Goal: Task Accomplishment & Management: Use online tool/utility

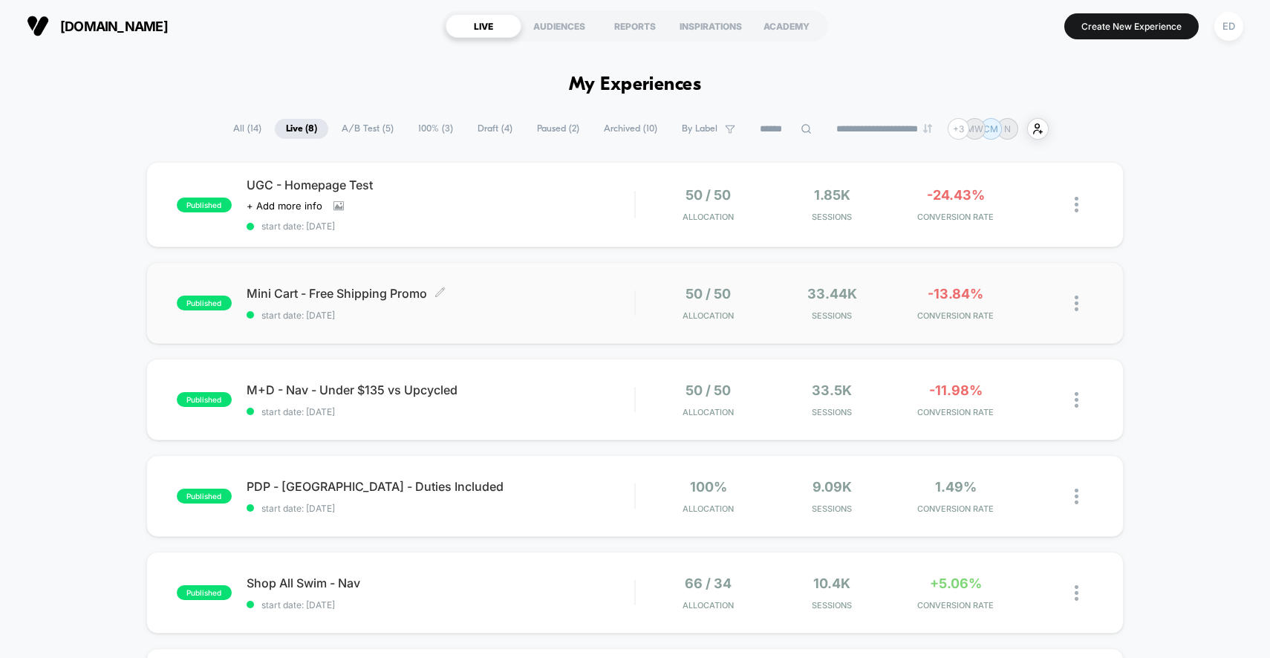
click at [505, 312] on span "start date: [DATE]" at bounding box center [440, 315] width 388 height 11
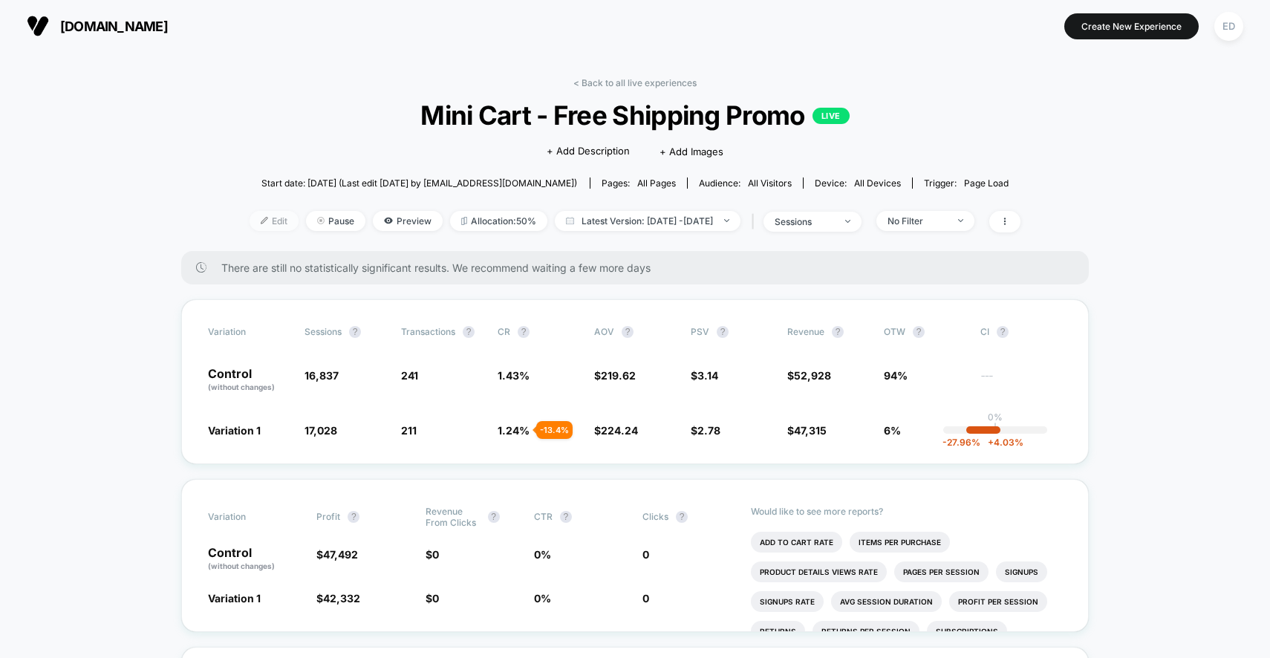
click at [249, 218] on span "Edit" at bounding box center [273, 221] width 49 height 20
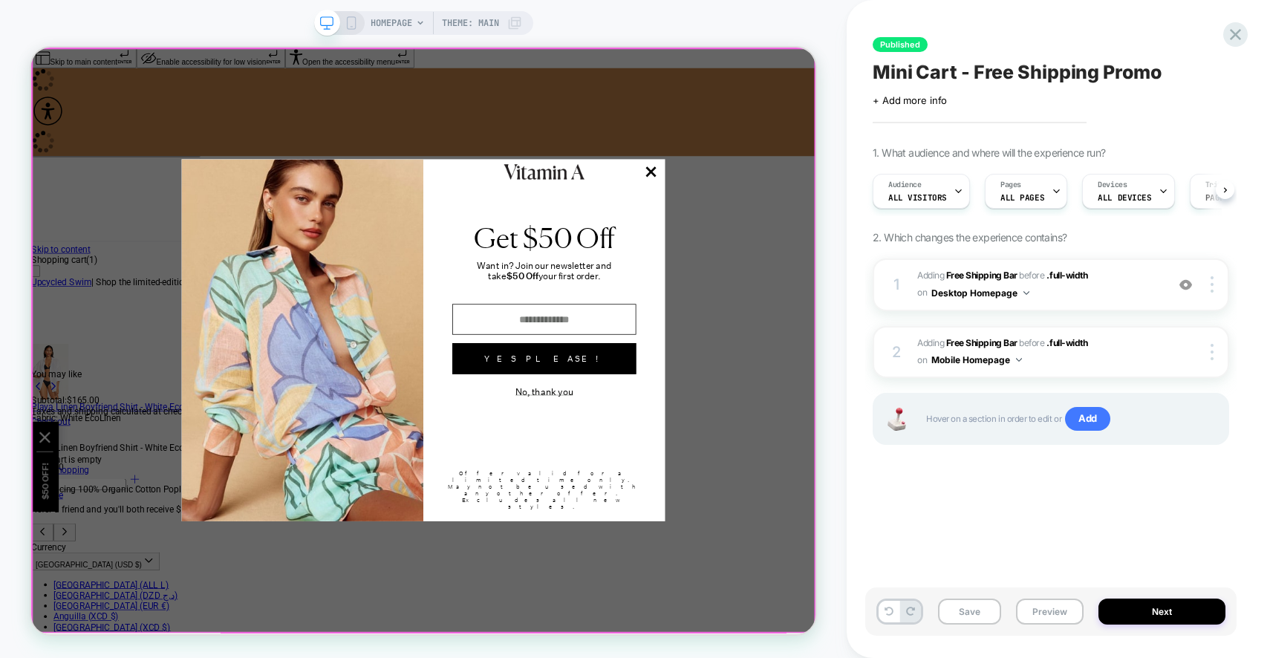
scroll to position [0, 1]
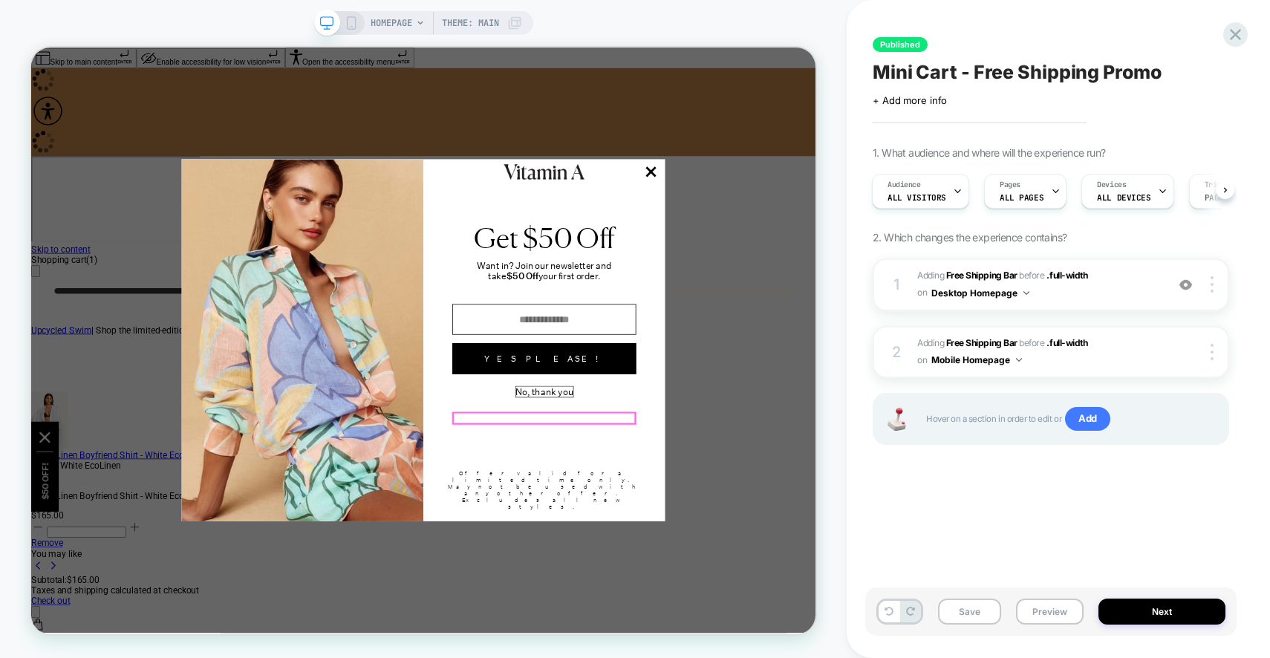
click at [713, 514] on button "No, thank you" at bounding box center [715, 507] width 76 height 14
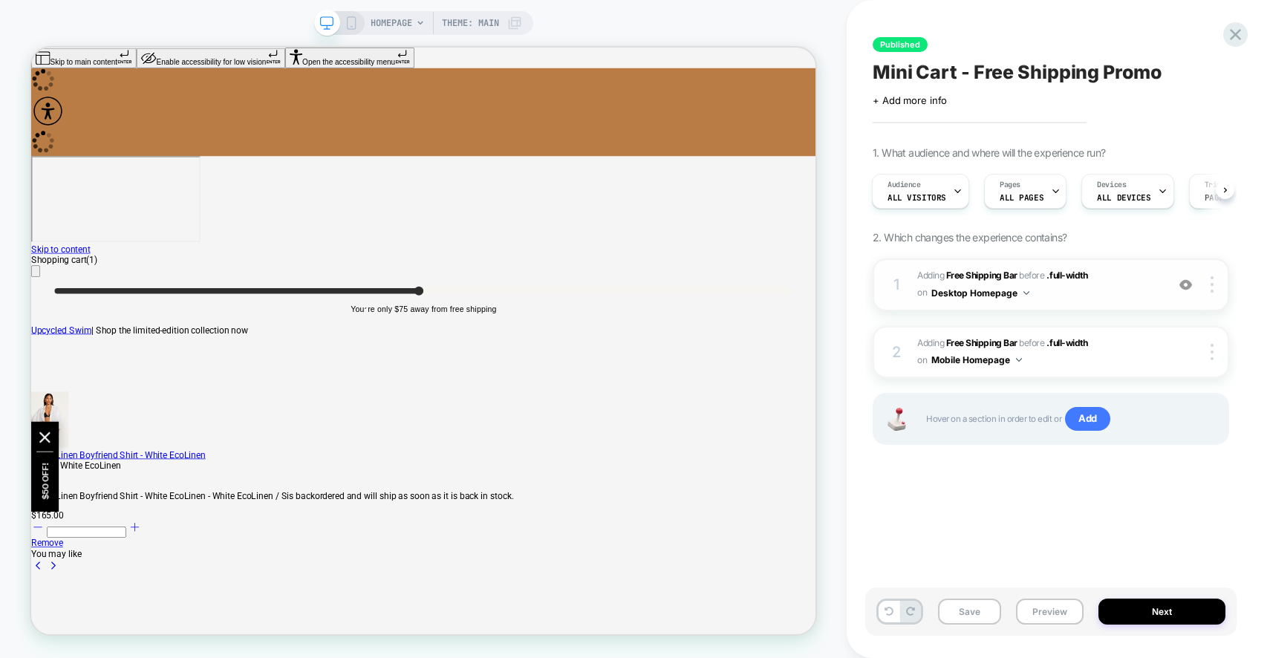
click at [1125, 285] on span "#_loomi_addon_1752503289423 Adding Free Shipping Bar BEFORE .full-width .full-w…" at bounding box center [1037, 284] width 241 height 35
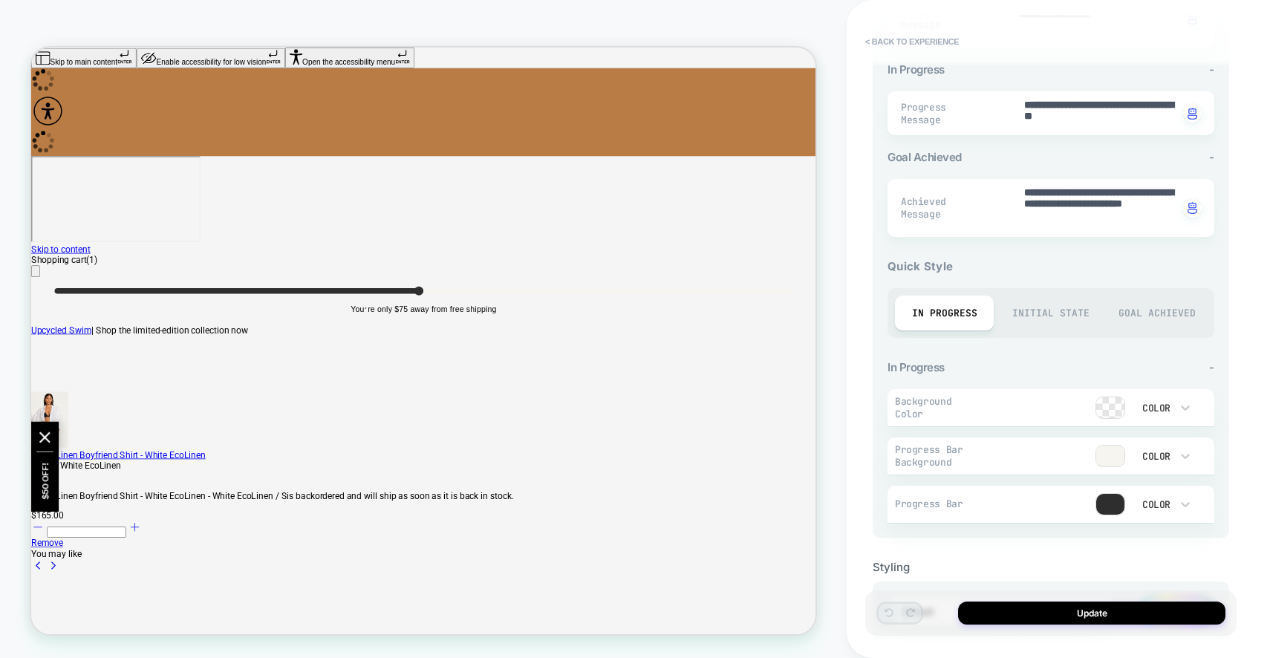
scroll to position [0, 0]
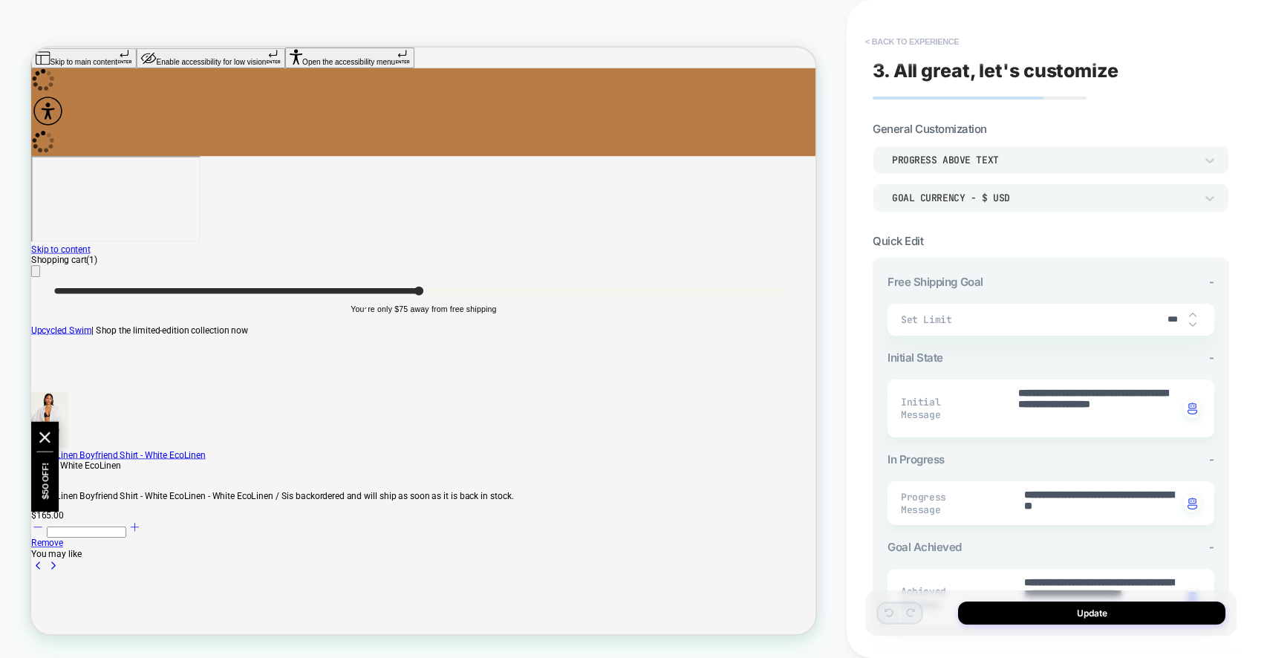
click at [895, 39] on button "< Back to experience" at bounding box center [911, 42] width 108 height 24
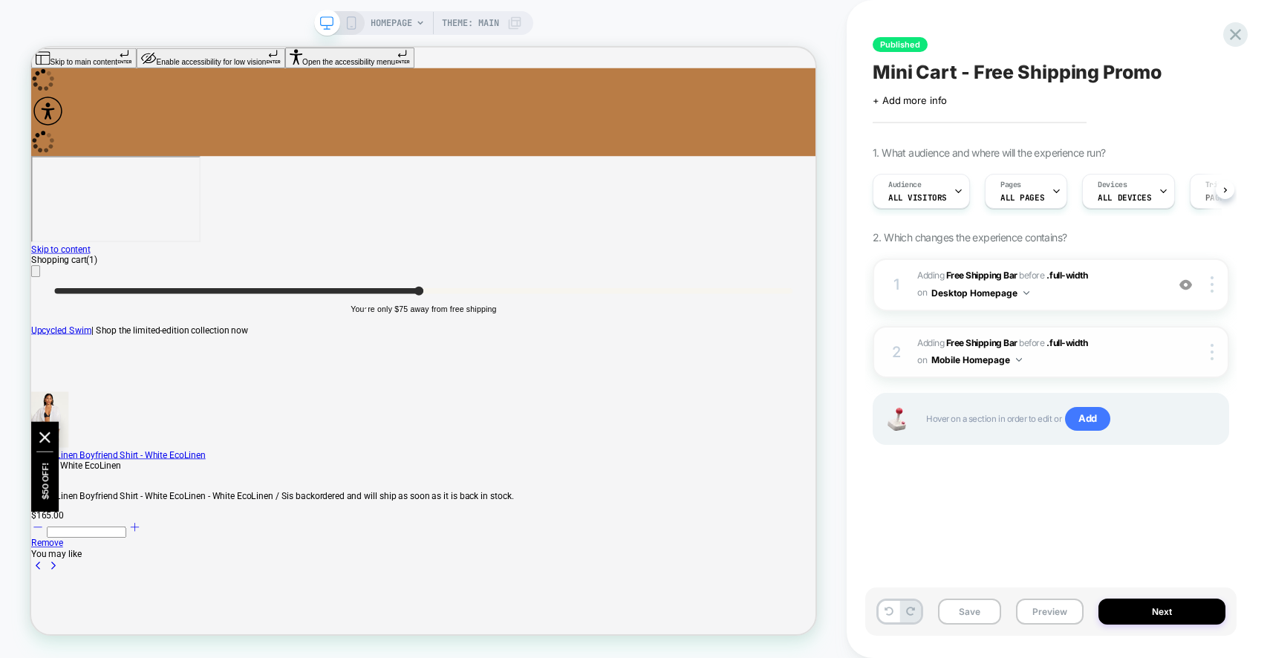
scroll to position [0, 1]
click at [1048, 356] on span "#_loomi_addon_1752503450234 Adding Free Shipping Bar BEFORE .full-width .full-w…" at bounding box center [1037, 352] width 241 height 35
click at [1110, 355] on span "#_loomi_addon_1752503450234 Adding Free Shipping Bar BEFORE .full-width .full-w…" at bounding box center [1037, 352] width 241 height 35
click at [352, 27] on icon at bounding box center [350, 22] width 13 height 13
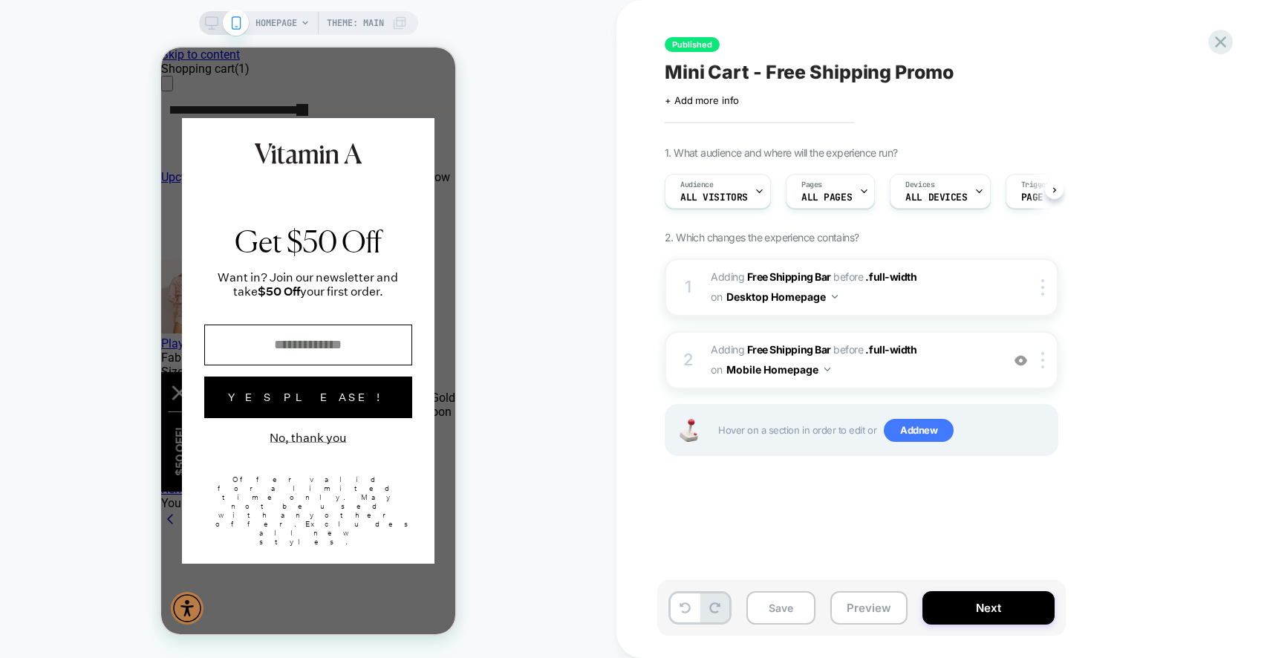
scroll to position [0, 1]
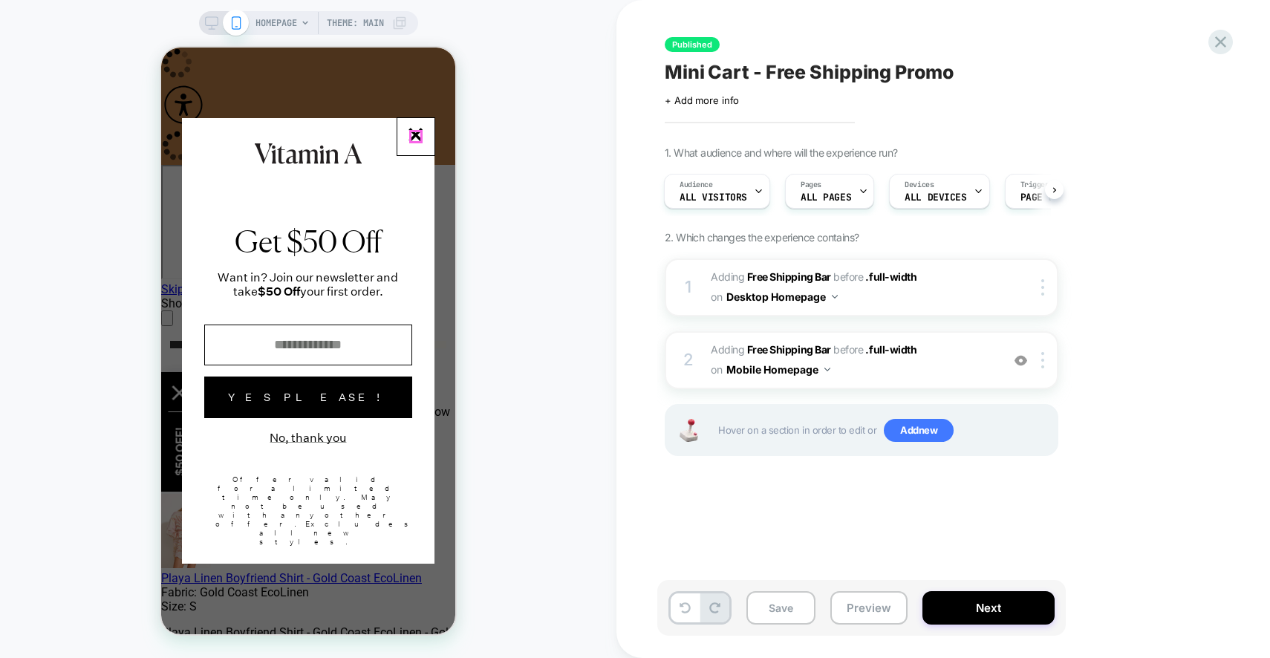
click at [417, 132] on line "Modal Dialog" at bounding box center [415, 135] width 12 height 12
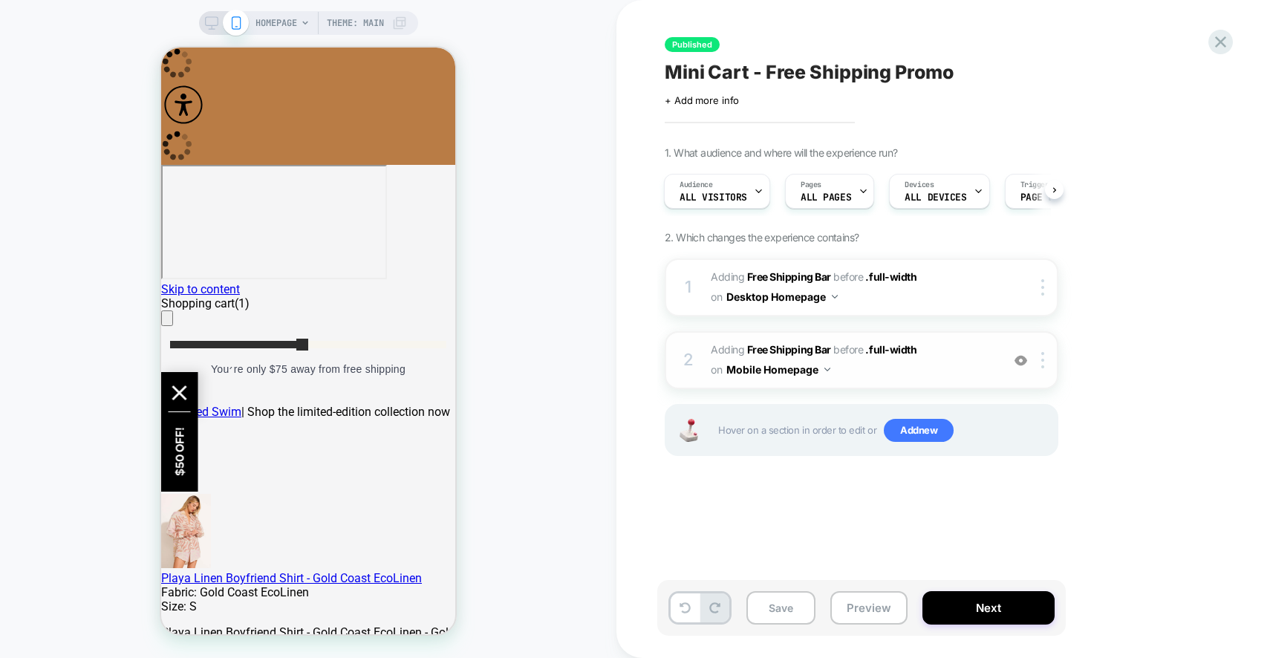
click at [958, 362] on span "#_loomi_addon_1752503450234 Adding Free Shipping Bar BEFORE .full-width .full-w…" at bounding box center [851, 360] width 283 height 40
type textarea "*"
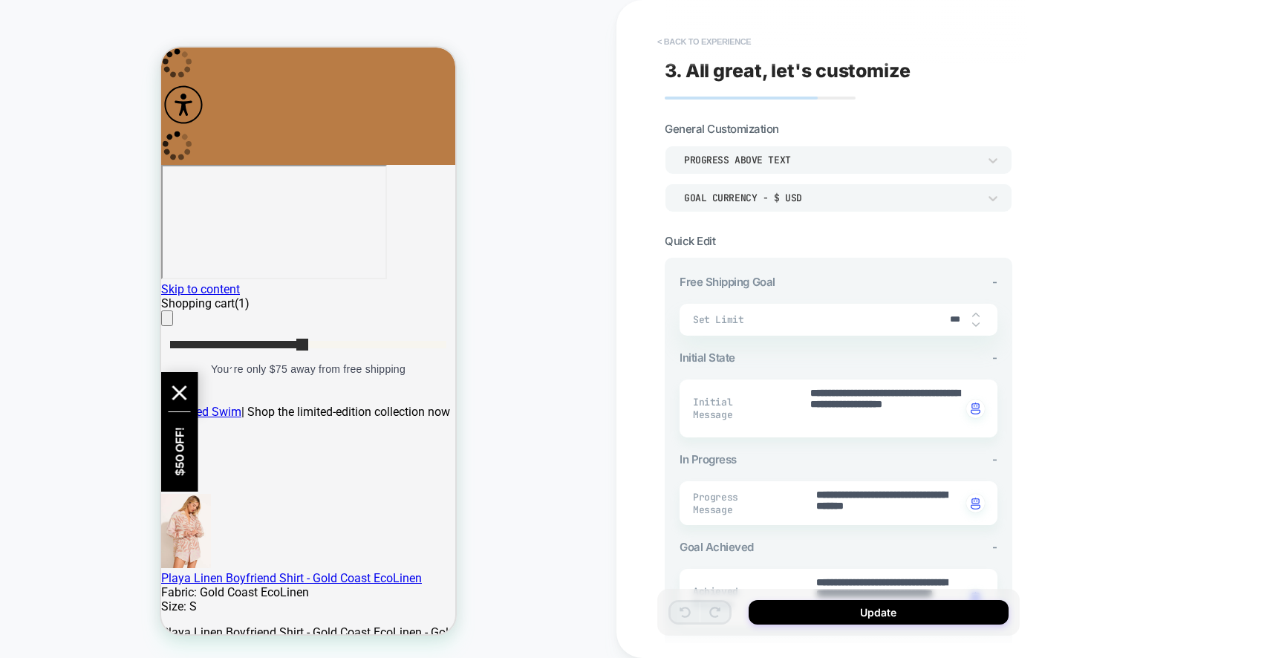
click at [690, 39] on button "< Back to experience" at bounding box center [704, 42] width 108 height 24
